Goal: Task Accomplishment & Management: Use online tool/utility

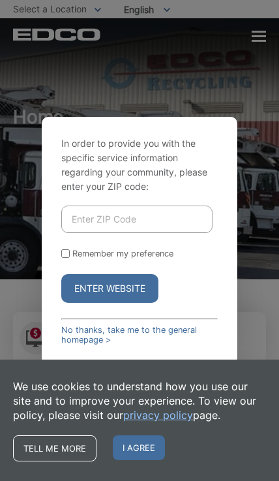
click at [145, 441] on span "I agree" at bounding box center [139, 447] width 52 height 25
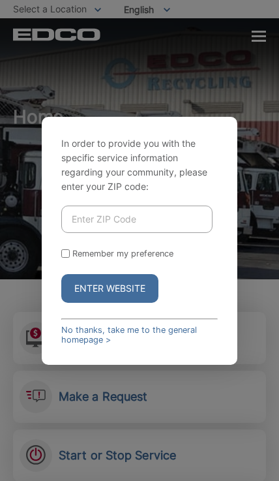
click at [186, 233] on input "Enter ZIP Code" at bounding box center [136, 218] width 151 height 27
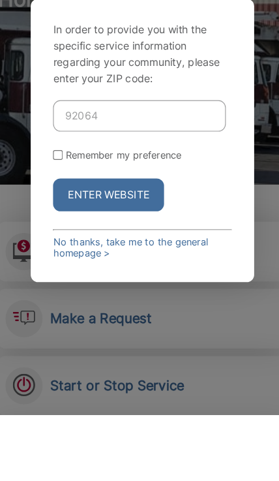
type input "92064"
click at [123, 274] on button "Enter Website" at bounding box center [109, 288] width 97 height 29
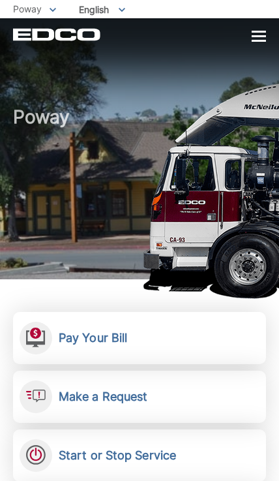
click at [196, 338] on link "Pay Your Bill View, pay, and manage your bill online." at bounding box center [139, 338] width 253 height 52
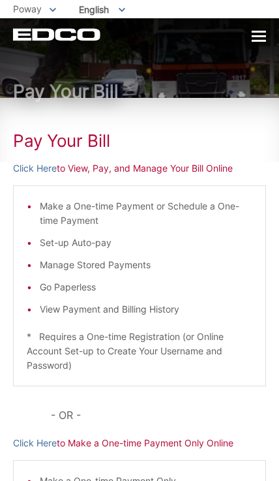
click at [42, 164] on link "Click Here" at bounding box center [35, 168] width 44 height 14
